Goal: Information Seeking & Learning: Learn about a topic

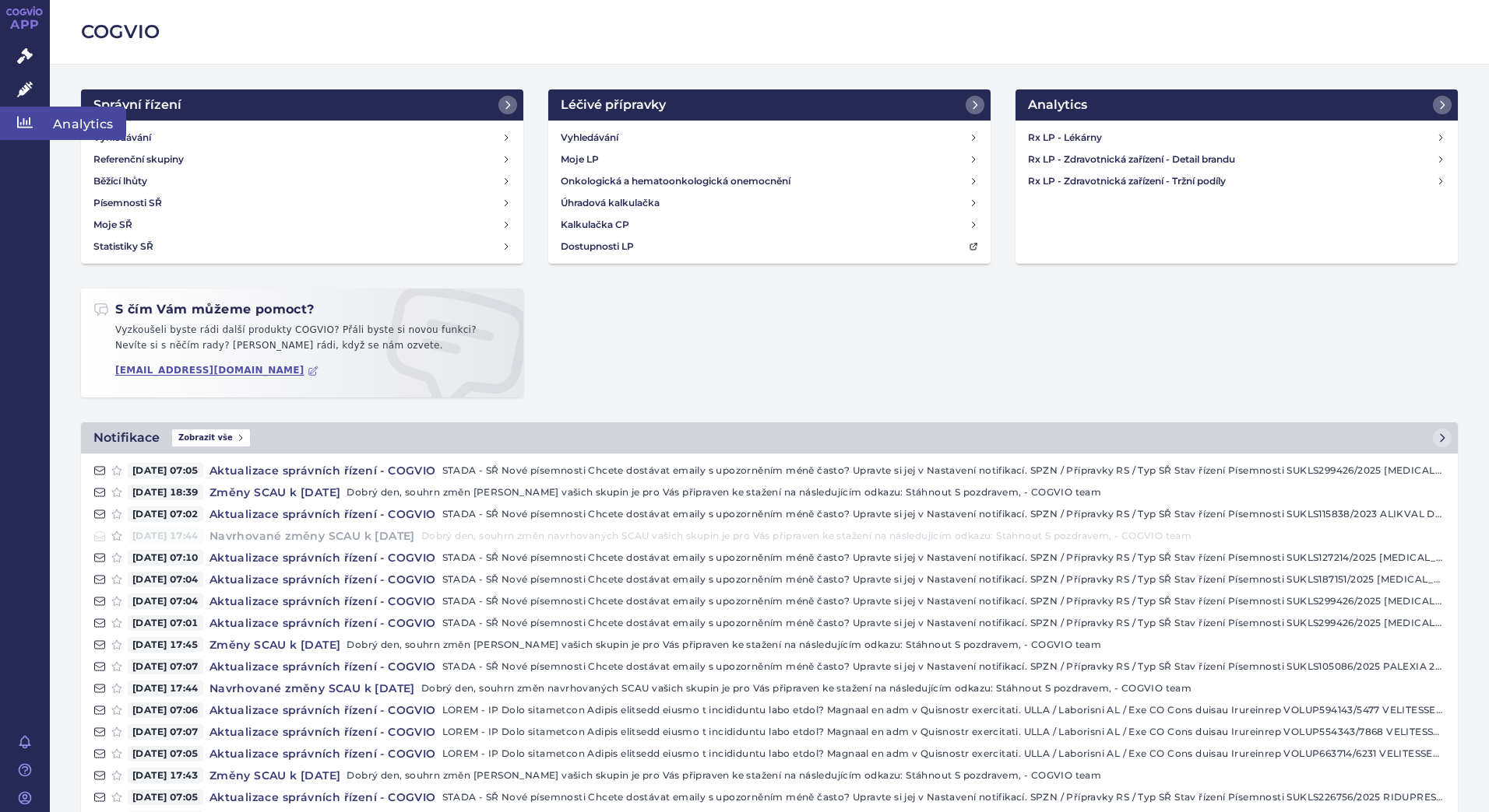
click at [41, 119] on link "Analytics" at bounding box center [25, 123] width 50 height 33
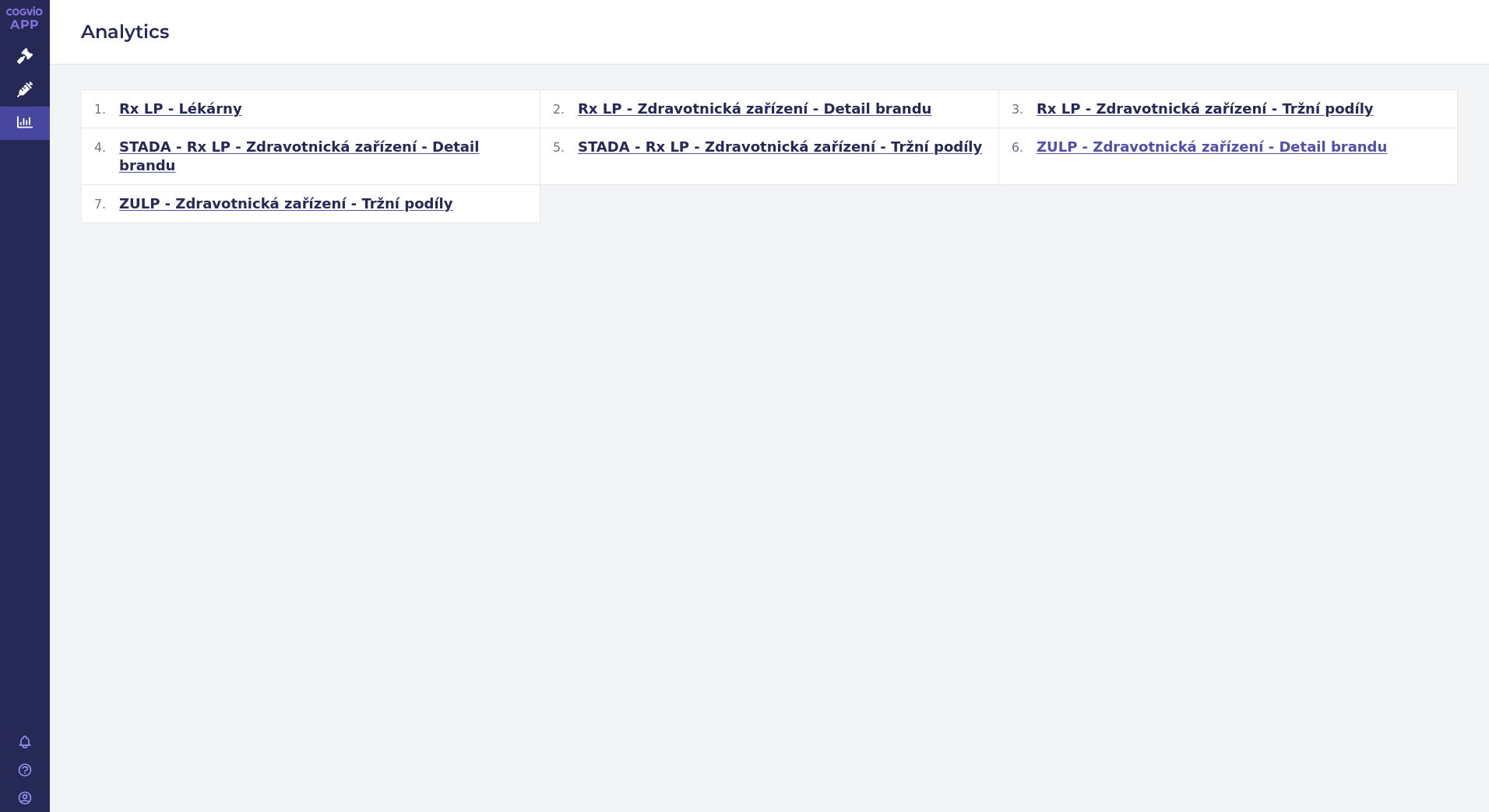
click at [1177, 146] on span "ZULP - Zdravotnická zařízení - Detail brandu" at bounding box center [1212, 147] width 350 height 19
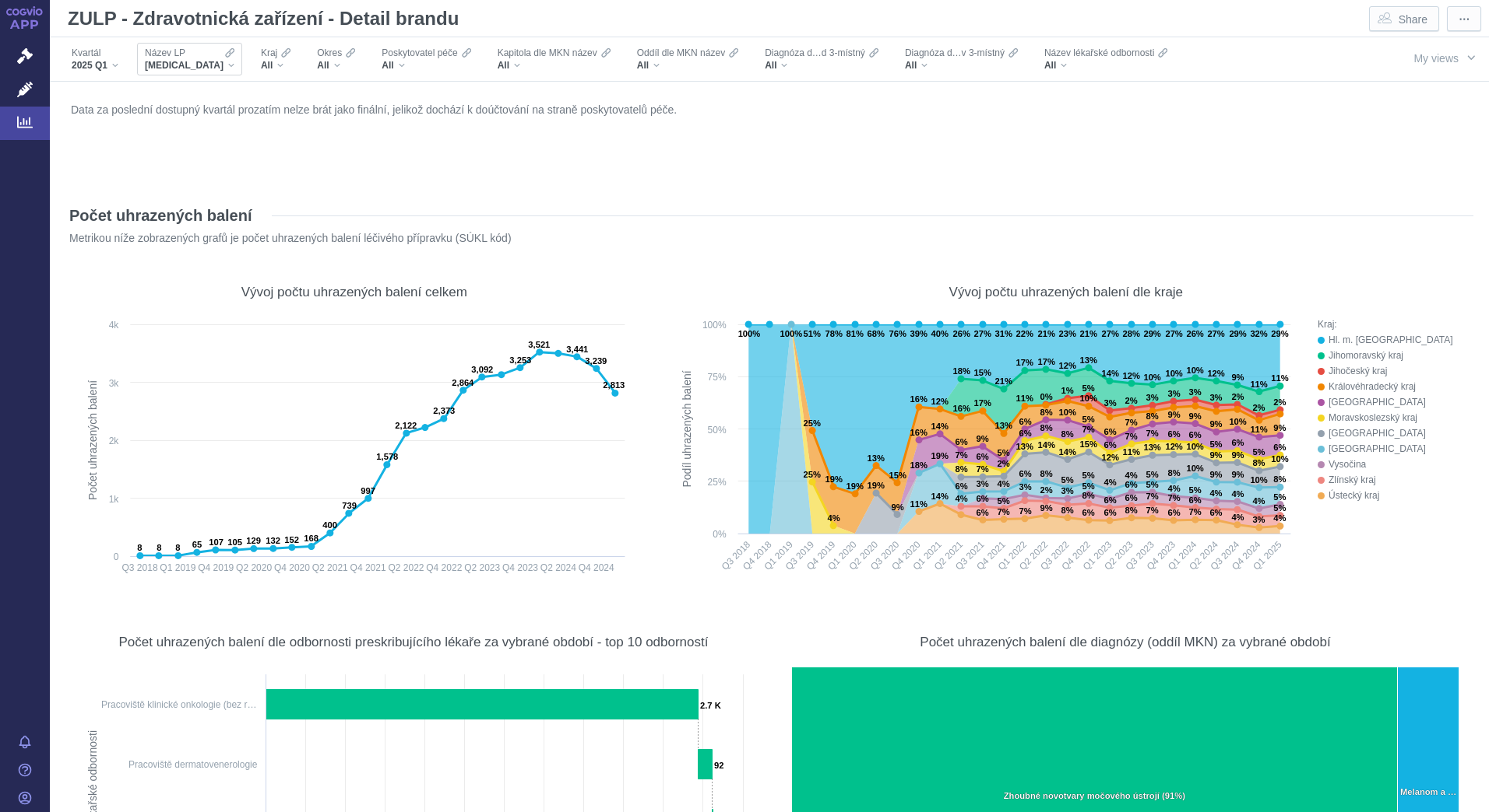
click at [197, 67] on div "[MEDICAL_DATA]" at bounding box center [190, 65] width 89 height 12
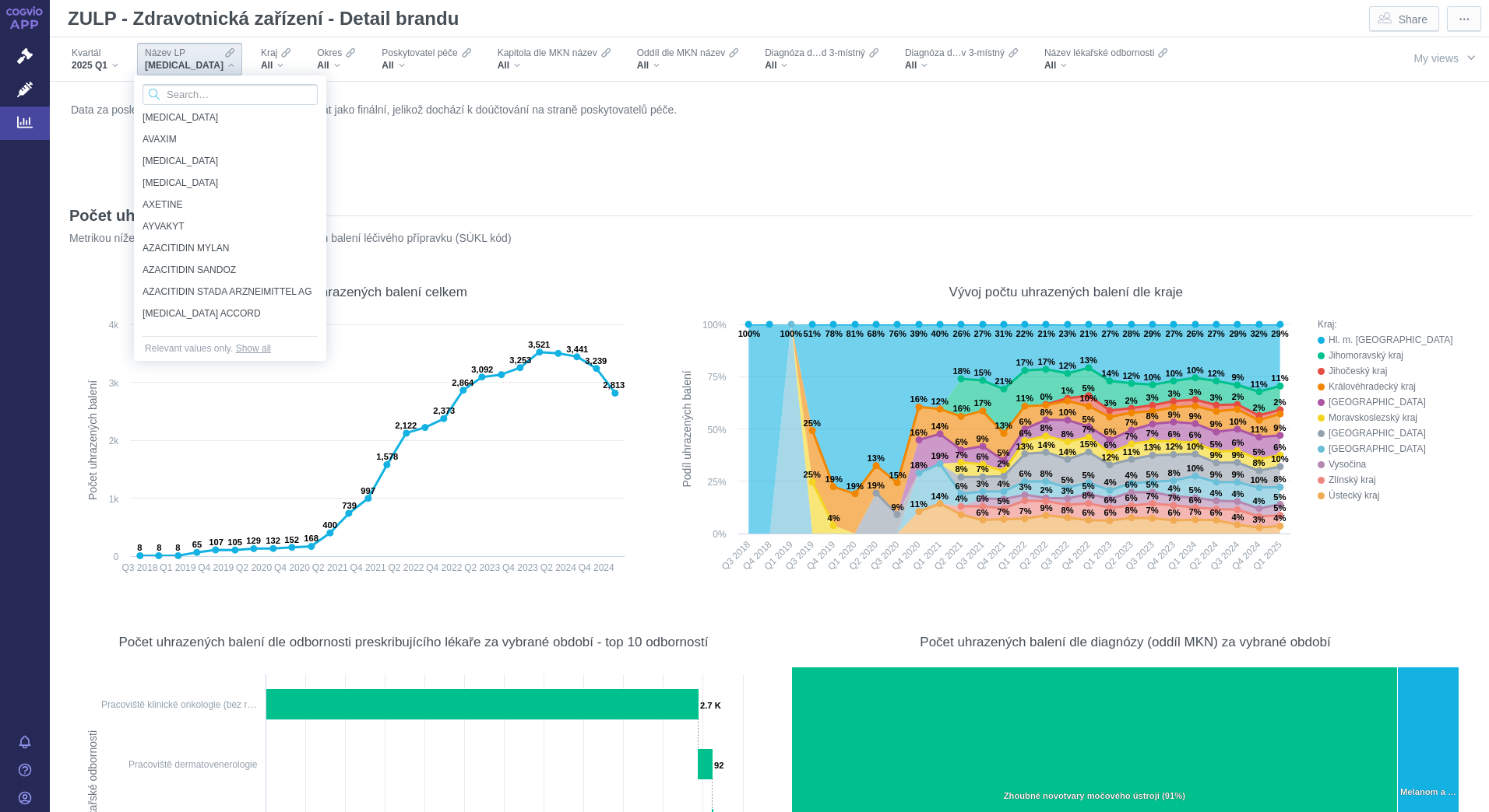
scroll to position [4760, 0]
click at [195, 93] on input "Search attribute values" at bounding box center [230, 94] width 175 height 21
type input "calcium"
click at [234, 214] on span "[MEDICAL_DATA] KABI" at bounding box center [225, 211] width 167 height 17
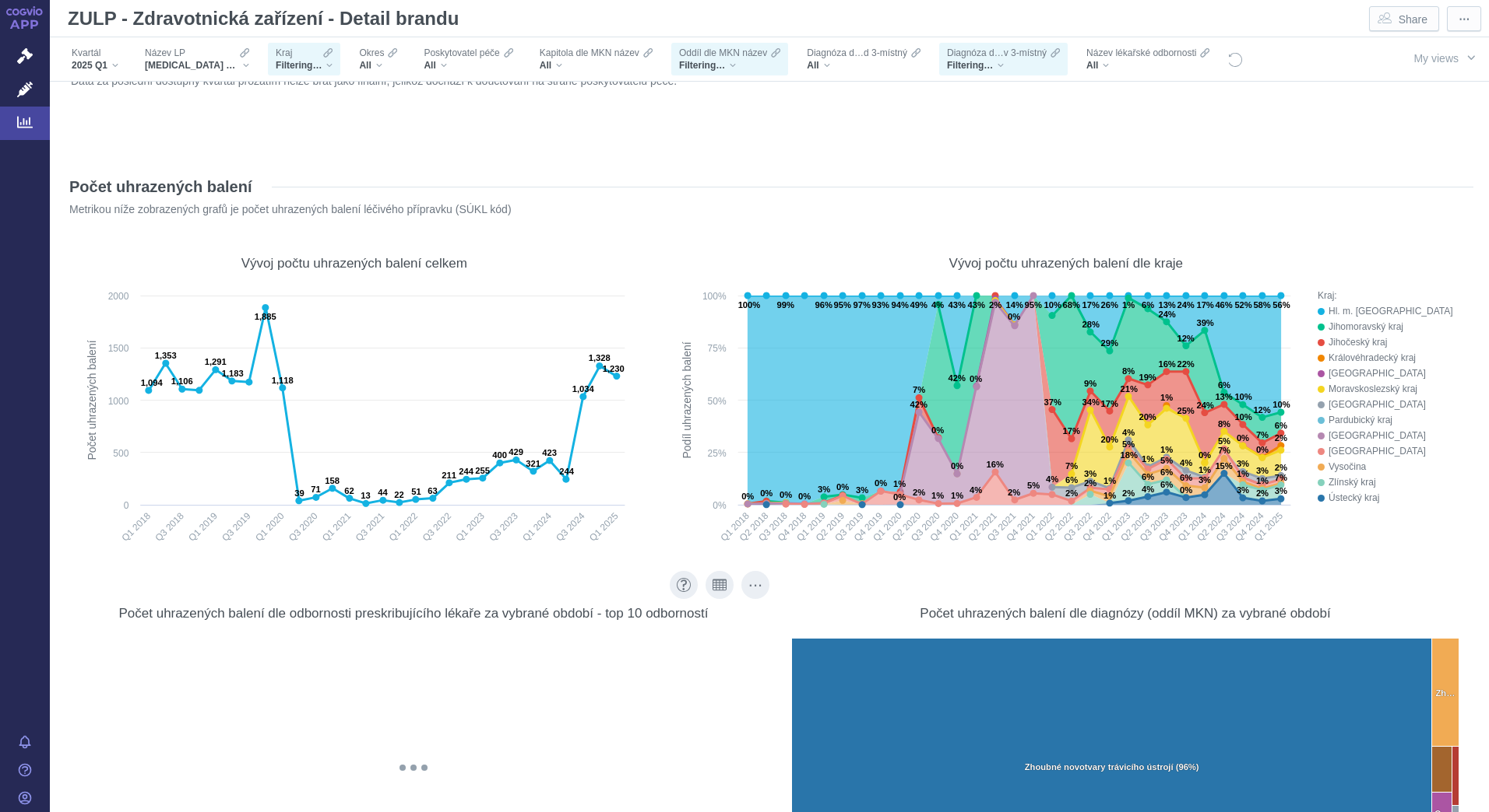
scroll to position [0, 0]
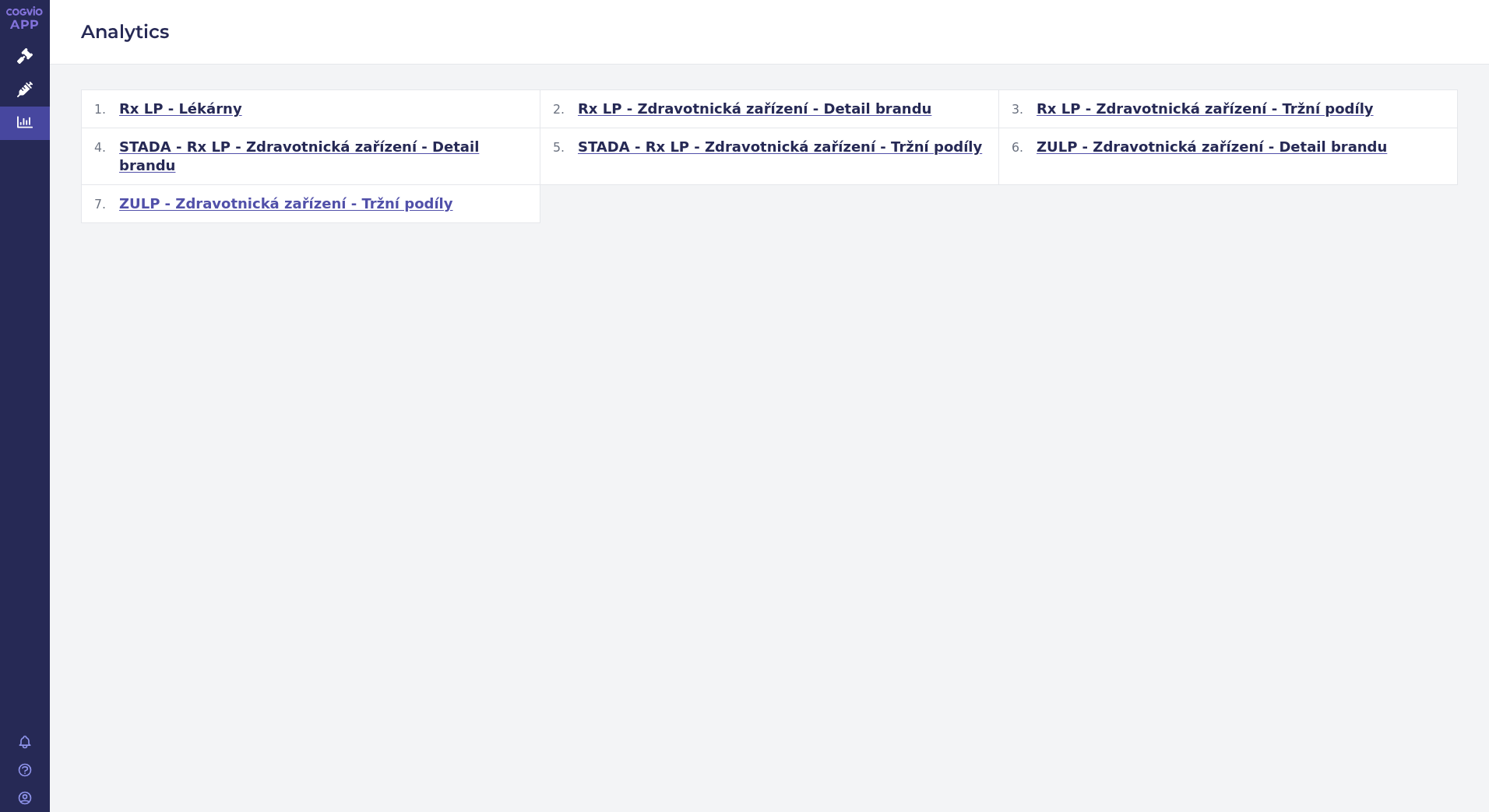
click at [307, 194] on span "ZULP - Zdravotnická zařízení - Tržní podíly" at bounding box center [286, 204] width 334 height 19
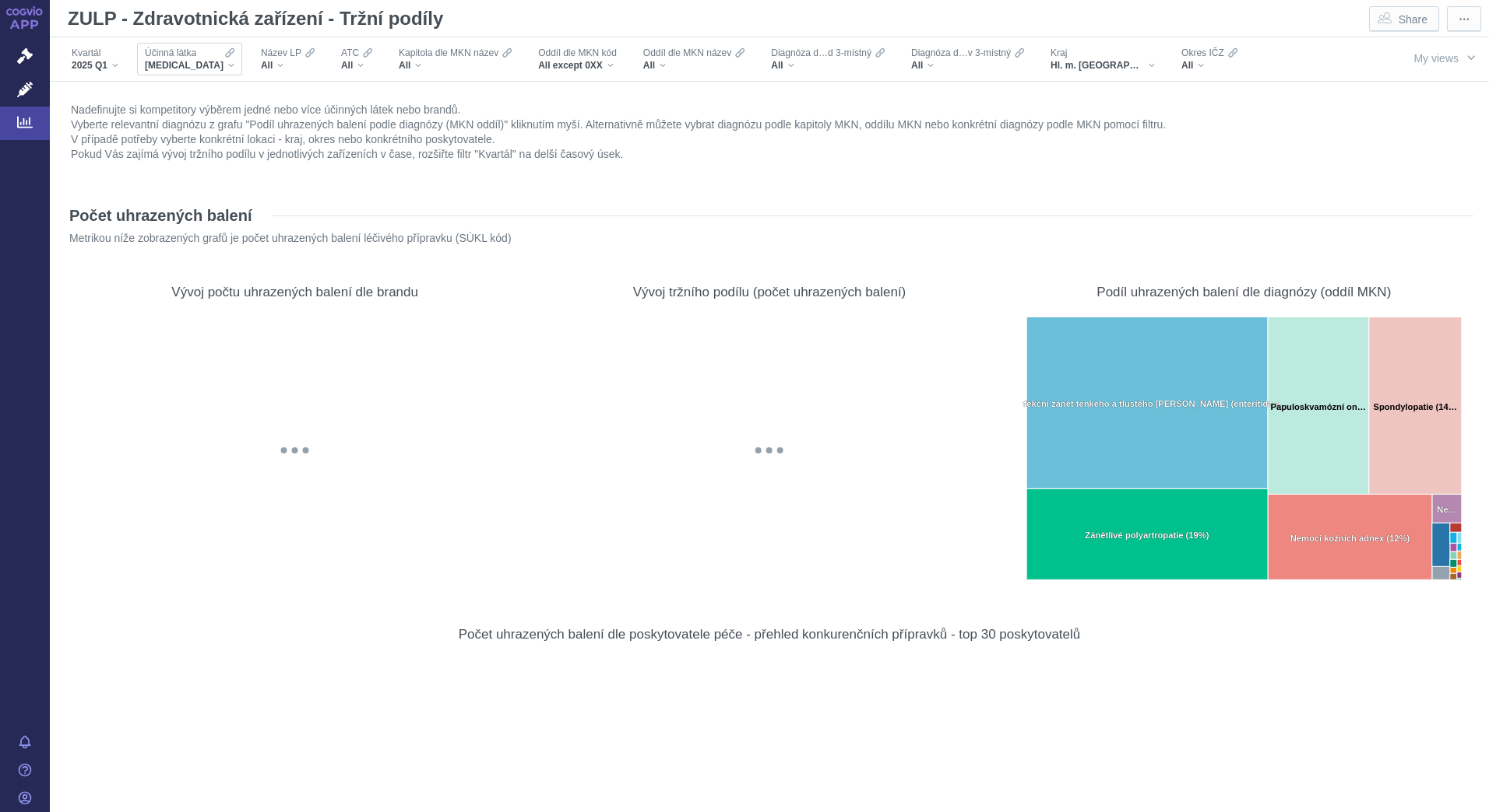
click at [218, 60] on div "ADALIMUMAB" at bounding box center [190, 65] width 89 height 12
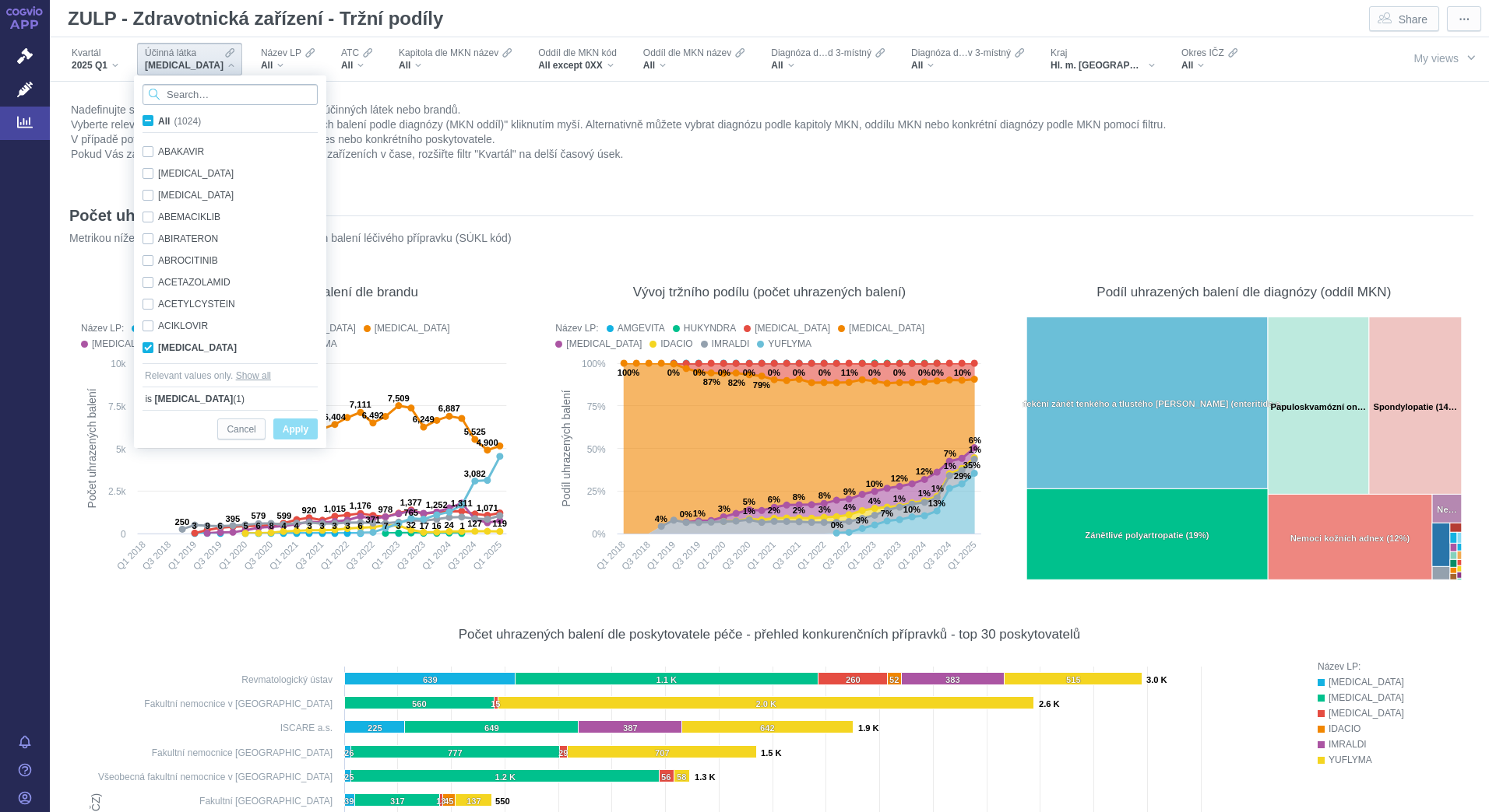
scroll to position [98, 0]
click at [209, 97] on input "Search attribute values" at bounding box center [230, 94] width 175 height 21
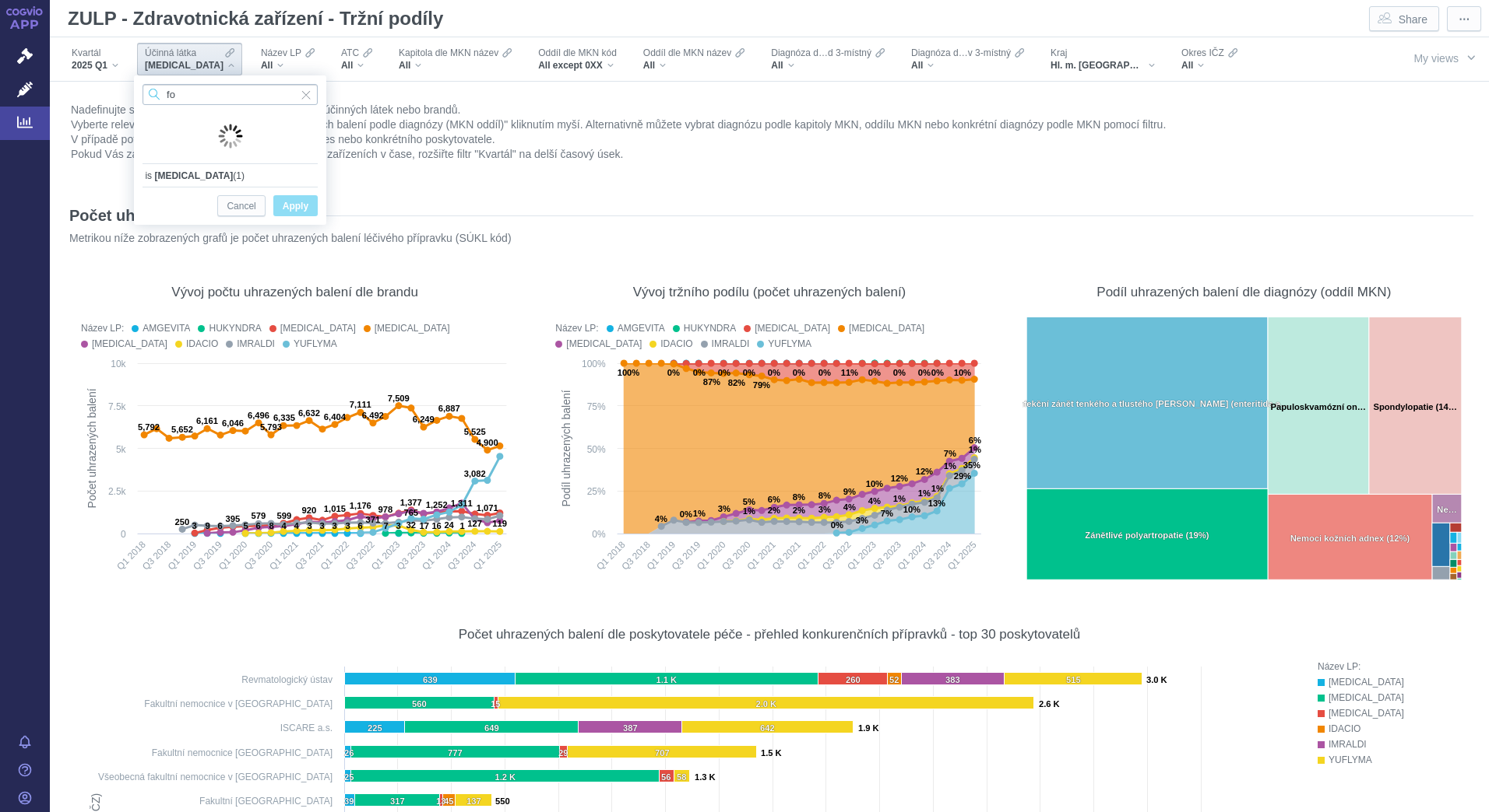
type input "f"
type input "c"
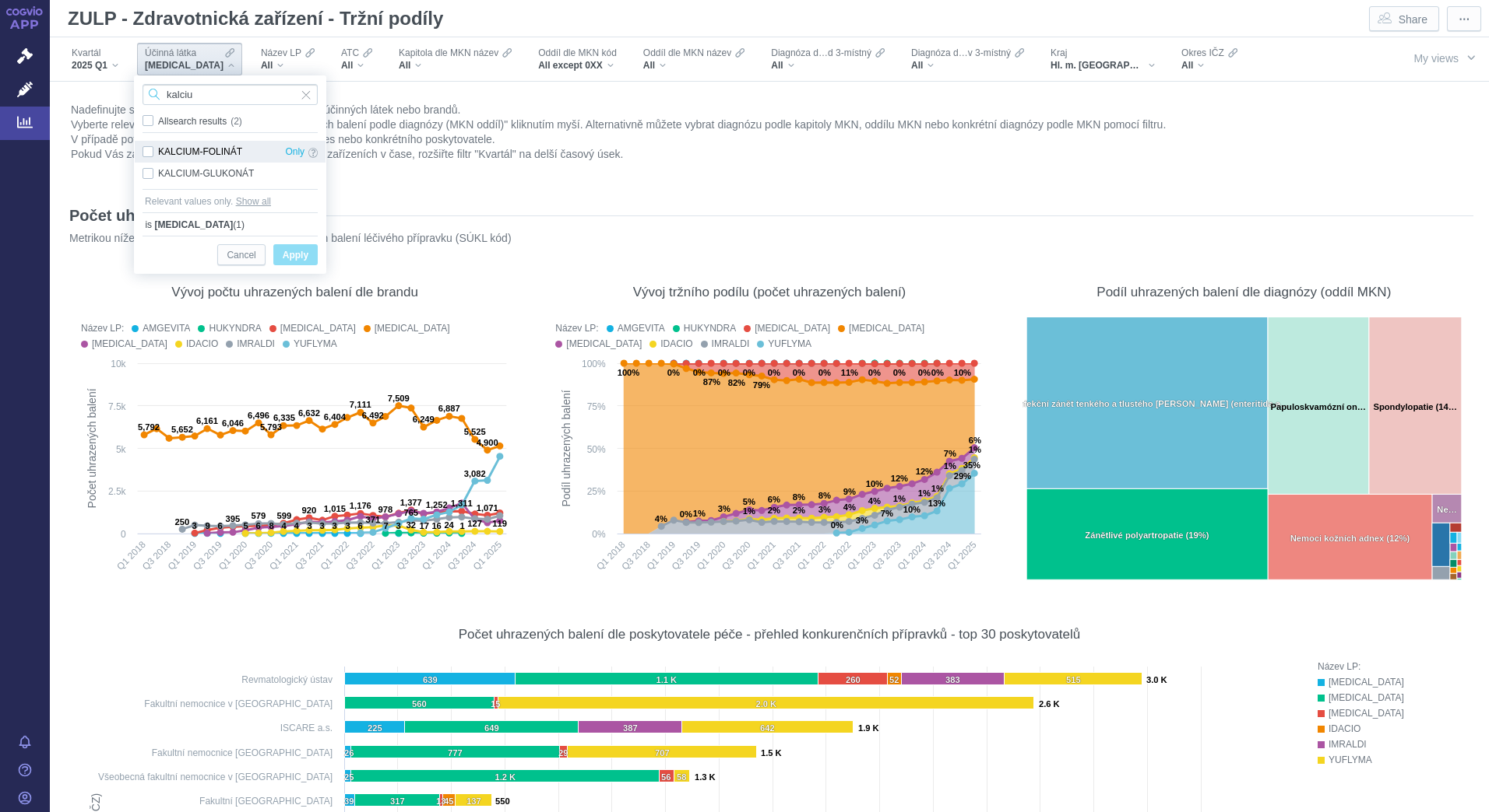
type input "kalciu"
click at [157, 154] on div "KALCIUM-FOLINÁT Only" at bounding box center [230, 151] width 191 height 21
checkbox input "true"
click at [288, 152] on span "Only" at bounding box center [294, 152] width 20 height 17
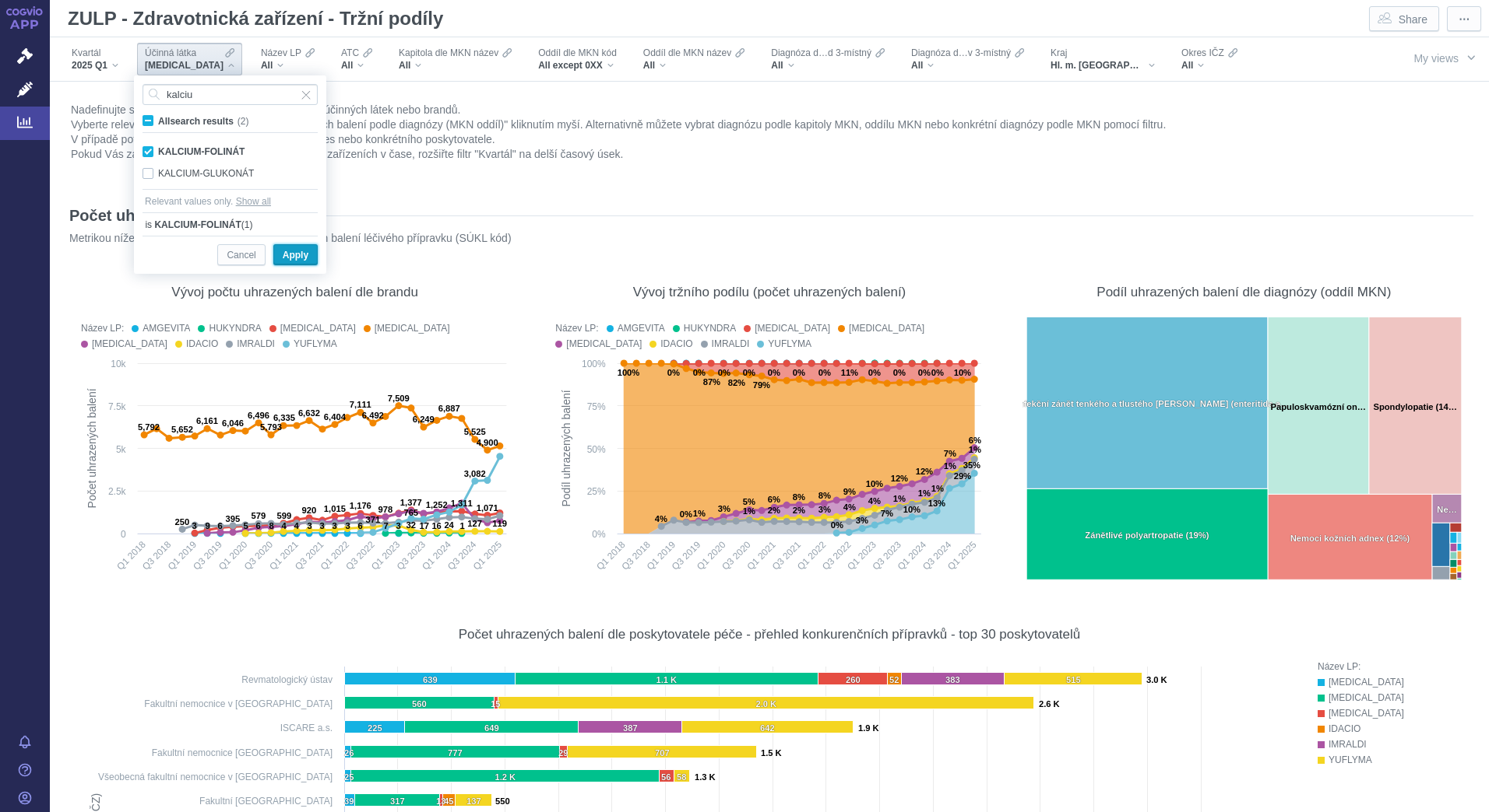
click at [307, 255] on span "Apply" at bounding box center [296, 255] width 26 height 20
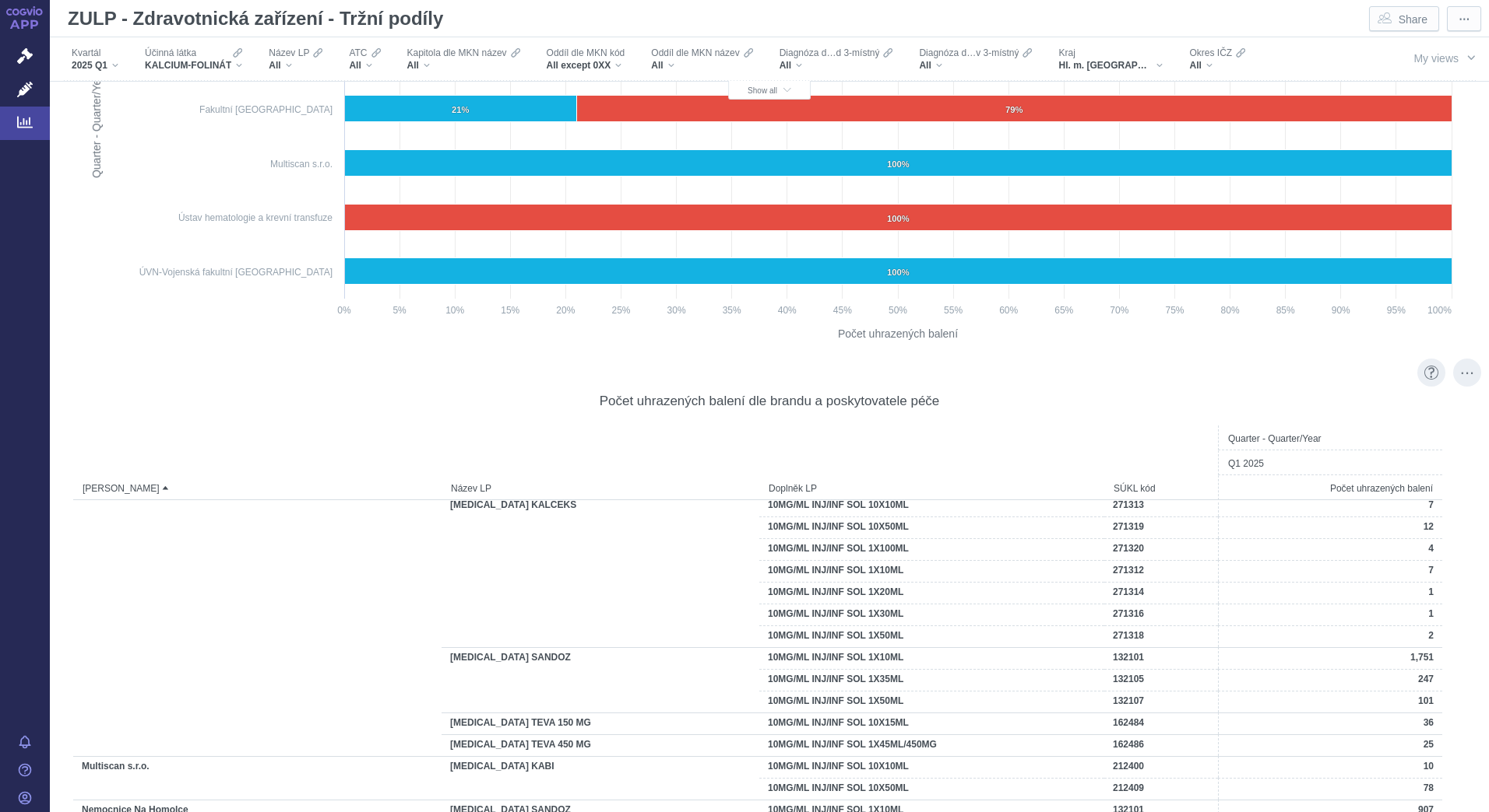
scroll to position [312, 0]
